Goal: Complete application form

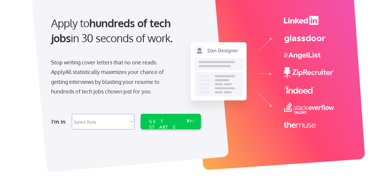
scroll to position [60, 0]
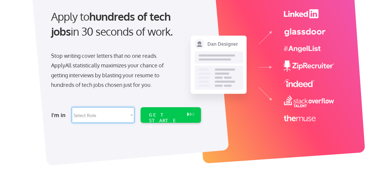
click at [97, 120] on select "Select Role Software Engineering Product Management Customer Success Sales UI/U…" at bounding box center [103, 115] width 62 height 16
select select ""technical_project_program_mgmt""
click at [72, 107] on select "Select Role Software Engineering Product Management Customer Success Sales UI/U…" at bounding box center [103, 115] width 62 height 16
select select ""technical_project_program_mgmt""
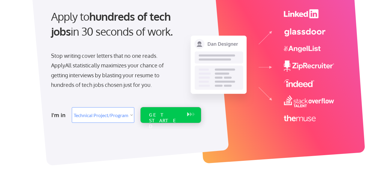
click at [173, 113] on div "GET STARTED" at bounding box center [165, 120] width 32 height 17
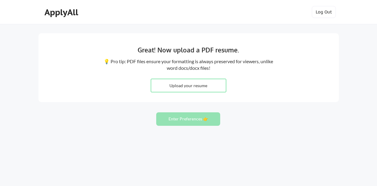
click at [199, 86] on input "file" at bounding box center [188, 85] width 75 height 13
type input "C:\fakepath\[PERSON_NAME] Resume.docx"
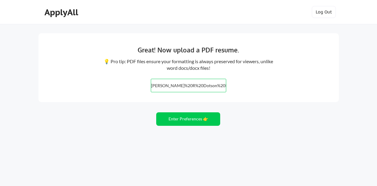
click at [156, 90] on input "file" at bounding box center [188, 85] width 75 height 13
type input "C:\fakepath\[PERSON_NAME] Resume.pdf"
click at [183, 118] on button "Enter Preferences 👉" at bounding box center [188, 120] width 64 height 14
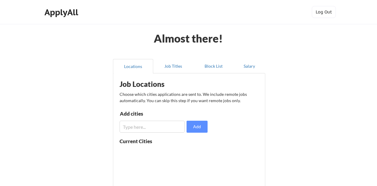
click at [164, 129] on input "input" at bounding box center [151, 127] width 65 height 12
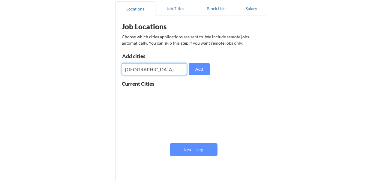
scroll to position [60, 0]
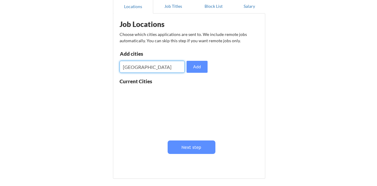
type input "Dayton"
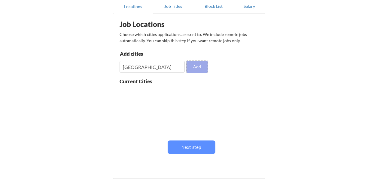
click at [198, 70] on button "Add" at bounding box center [196, 67] width 21 height 12
click at [147, 69] on input "input" at bounding box center [151, 67] width 65 height 12
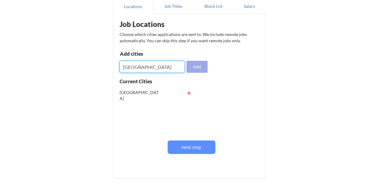
type input "miamisburg"
click at [195, 65] on button "Add" at bounding box center [196, 67] width 21 height 12
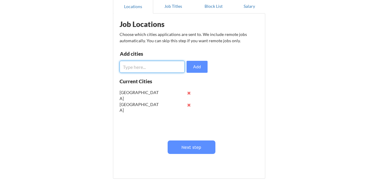
click at [162, 68] on input "input" at bounding box center [151, 67] width 65 height 12
type input "Cincinnati"
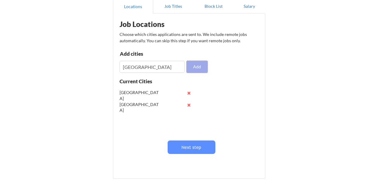
click at [198, 72] on button "Add" at bounding box center [196, 67] width 21 height 12
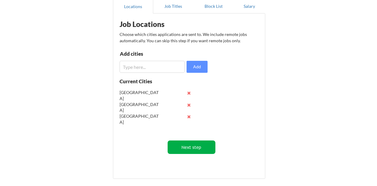
click at [194, 150] on button "Next step" at bounding box center [191, 148] width 48 height 14
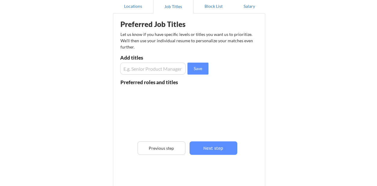
click at [164, 67] on input "input" at bounding box center [152, 69] width 65 height 12
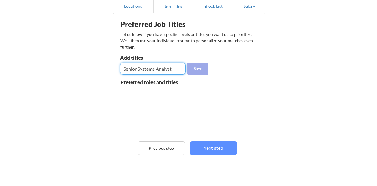
type input "Senior Systems Analyst"
click at [191, 72] on button "Save" at bounding box center [197, 69] width 21 height 12
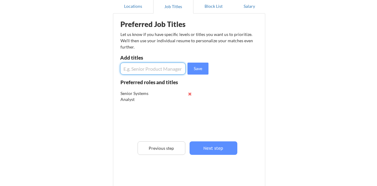
click at [161, 71] on input "input" at bounding box center [152, 69] width 65 height 12
click at [212, 151] on button "Next step" at bounding box center [213, 149] width 48 height 14
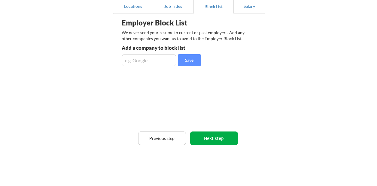
click at [208, 139] on button "Next step" at bounding box center [214, 139] width 48 height 14
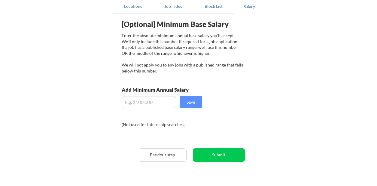
click at [157, 104] on input "input" at bounding box center [149, 102] width 55 height 12
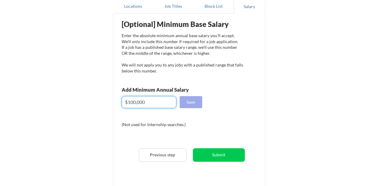
type input "$100,000"
click at [193, 103] on button "Save" at bounding box center [190, 102] width 23 height 12
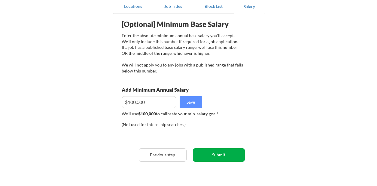
click at [211, 155] on button "Submit" at bounding box center [219, 156] width 52 height 14
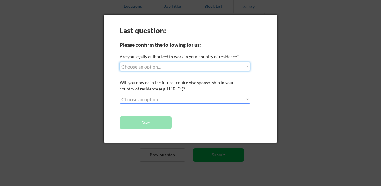
click at [195, 67] on select "Choose an option... Yes, I am a US Citizen Yes, I am a Canadian Citizen Yes, I …" at bounding box center [185, 66] width 131 height 9
select select ""yes__i_am_a_us_citizen""
click at [120, 62] on select "Choose an option... Yes, I am a US Citizen Yes, I am a Canadian Citizen Yes, I …" at bounding box center [185, 66] width 131 height 9
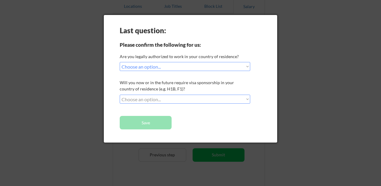
click at [171, 96] on select "Choose an option... No, I will not need sponsorship Yes, I will need sponsorship" at bounding box center [185, 99] width 131 height 9
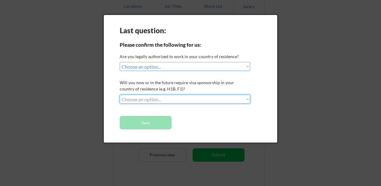
select select ""no__i_will_not_need_sponsorship""
click at [120, 95] on select "Choose an option... No, I will not need sponsorship Yes, I will need sponsorship" at bounding box center [185, 99] width 131 height 9
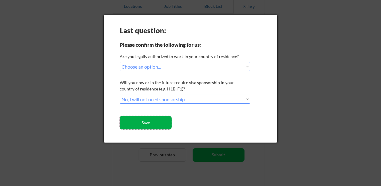
click at [155, 124] on button "Save" at bounding box center [146, 123] width 52 height 14
